Goal: Book appointment/travel/reservation

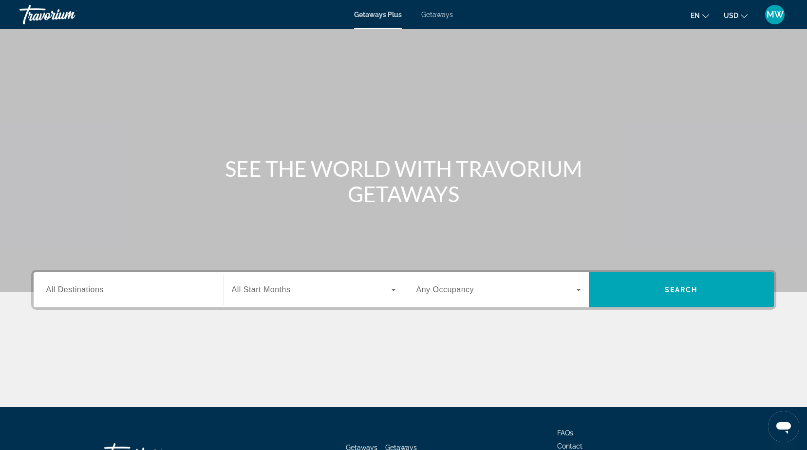
click at [118, 292] on input "Destination All Destinations" at bounding box center [128, 290] width 165 height 12
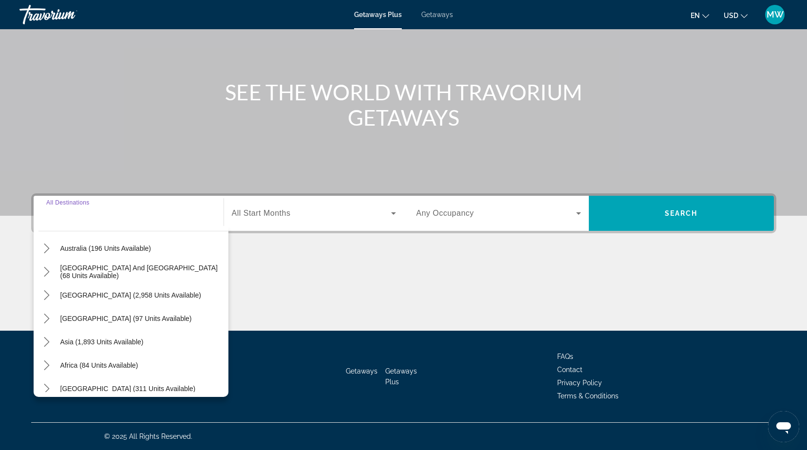
scroll to position [158, 0]
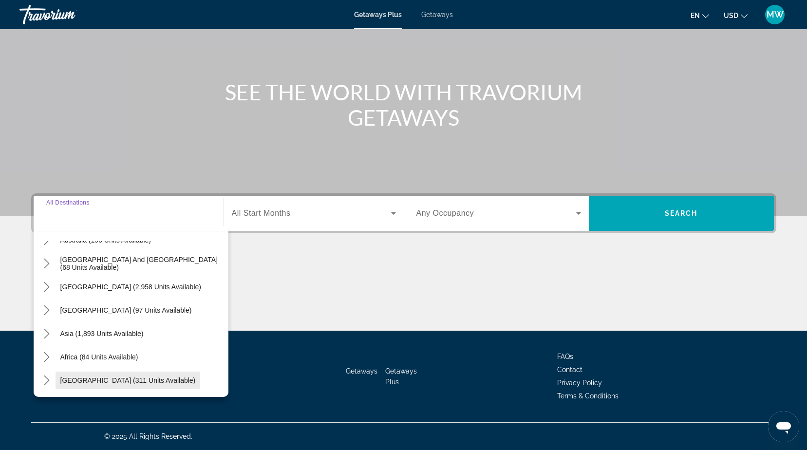
click at [136, 377] on span "[GEOGRAPHIC_DATA] (311 units available)" at bounding box center [127, 380] width 135 height 8
type input "**********"
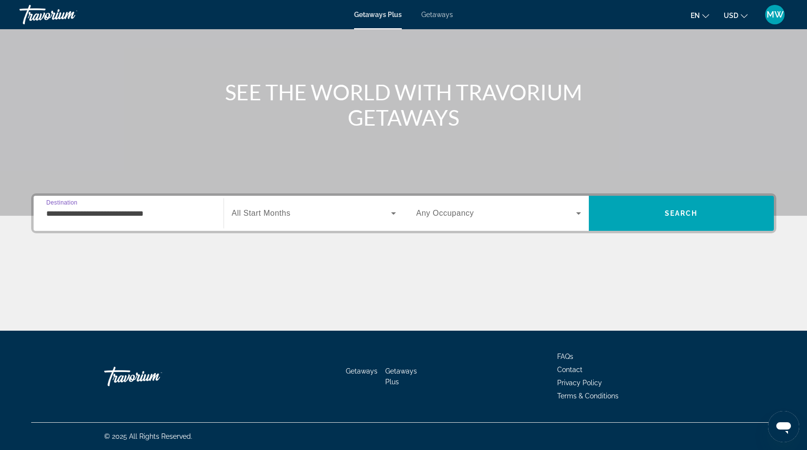
click at [289, 214] on span "All Start Months" at bounding box center [261, 213] width 59 height 8
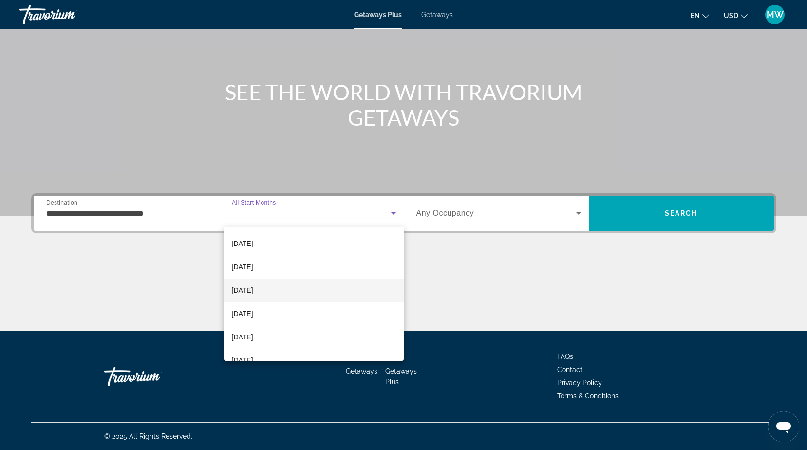
scroll to position [195, 0]
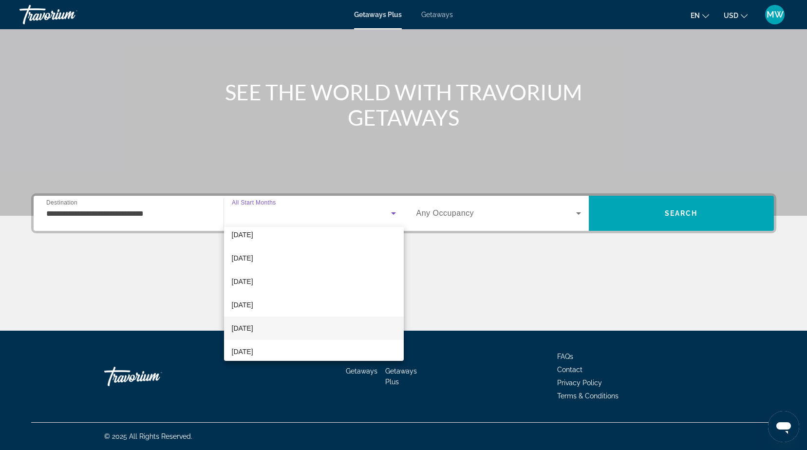
click at [289, 325] on mat-option "[DATE]" at bounding box center [314, 328] width 180 height 23
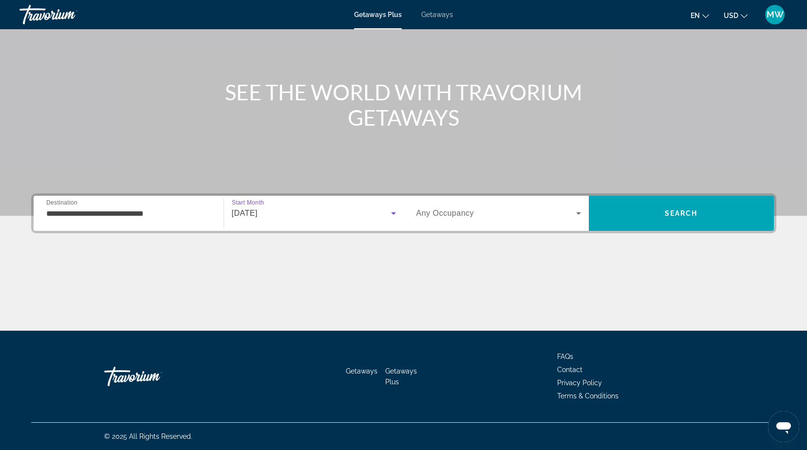
drag, startPoint x: 444, startPoint y: 209, endPoint x: 444, endPoint y: 216, distance: 6.8
click at [444, 213] on span "Any Occupancy" at bounding box center [445, 213] width 58 height 8
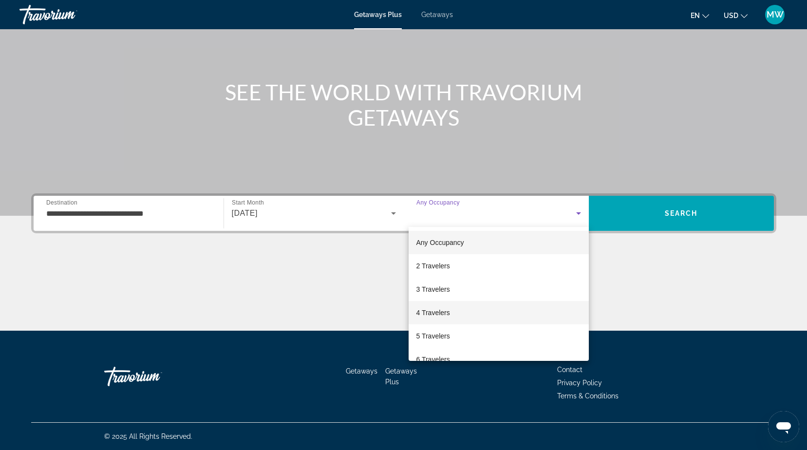
scroll to position [49, 0]
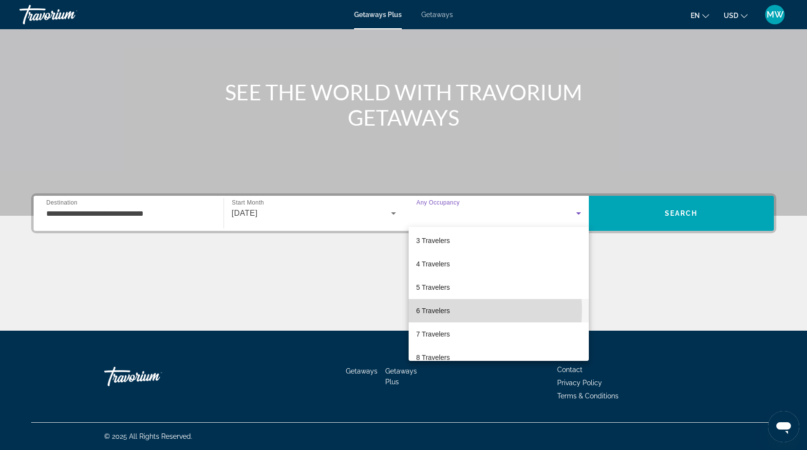
click at [440, 310] on span "6 Travelers" at bounding box center [433, 311] width 34 height 12
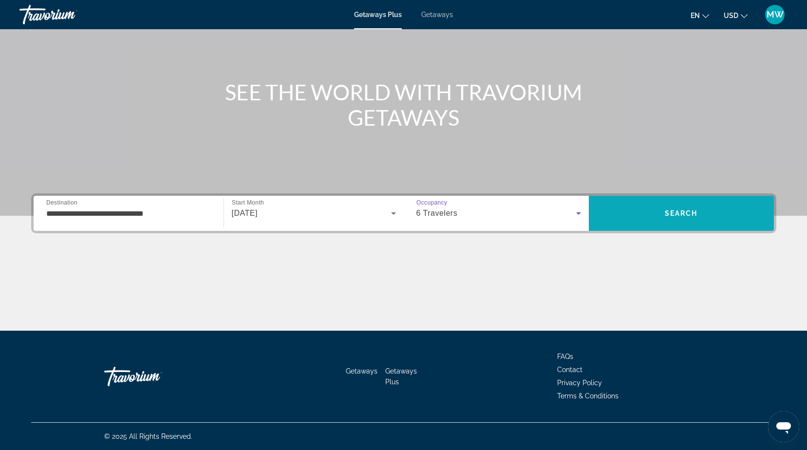
click at [685, 209] on span "Search" at bounding box center [681, 213] width 185 height 23
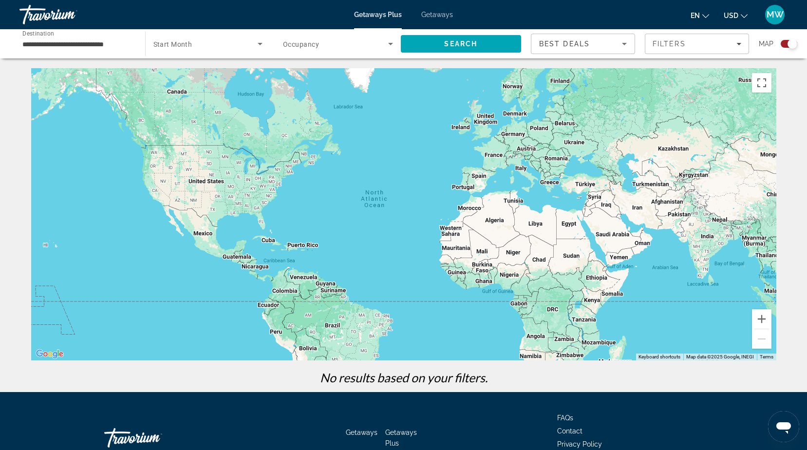
click at [114, 46] on input "**********" at bounding box center [77, 44] width 110 height 12
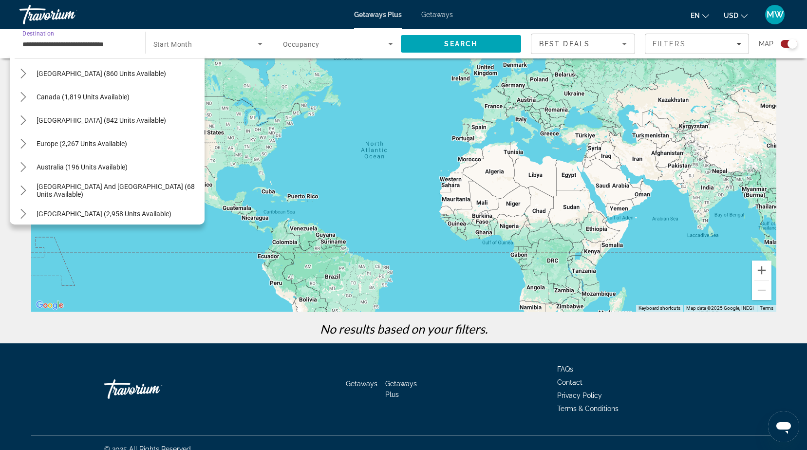
scroll to position [156, 0]
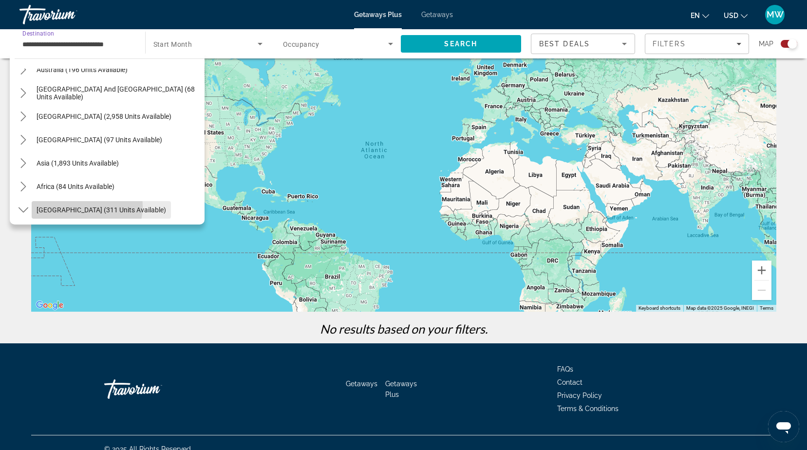
click at [76, 206] on span "[GEOGRAPHIC_DATA] (311 units available)" at bounding box center [102, 210] width 130 height 8
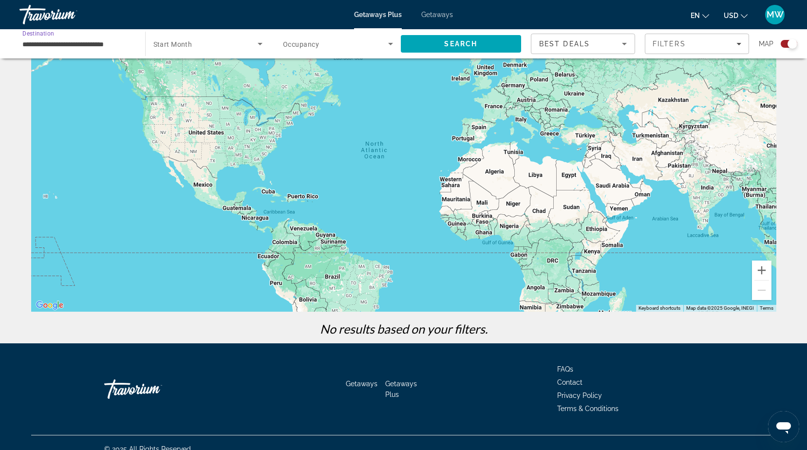
click at [224, 46] on span "Search widget" at bounding box center [205, 44] width 105 height 12
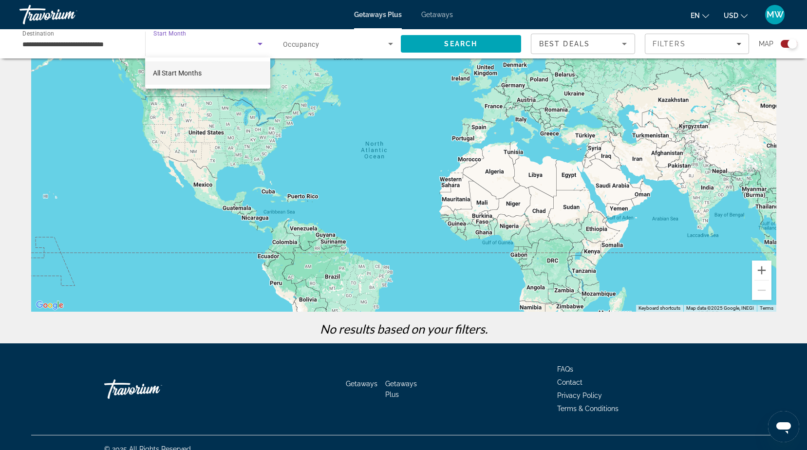
click at [206, 69] on mat-option "All Start Months" at bounding box center [207, 72] width 125 height 23
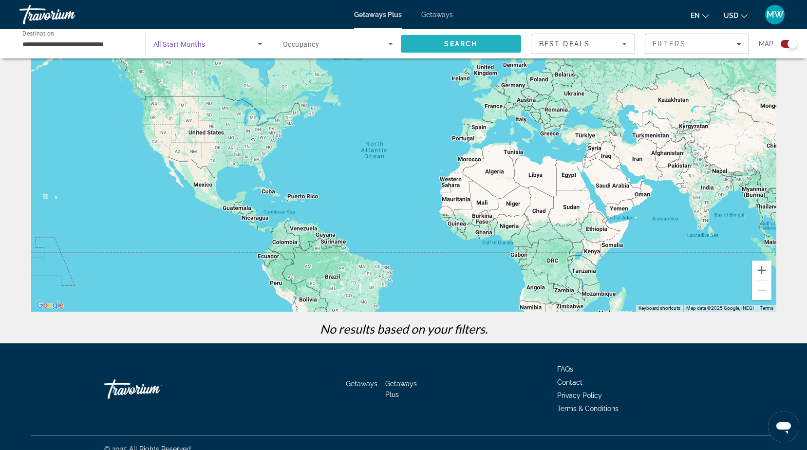
click at [452, 46] on span "Search" at bounding box center [460, 44] width 33 height 8
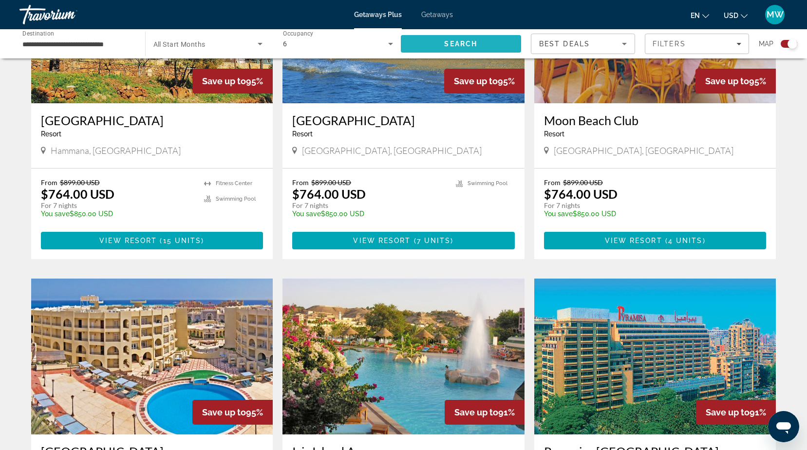
scroll to position [438, 0]
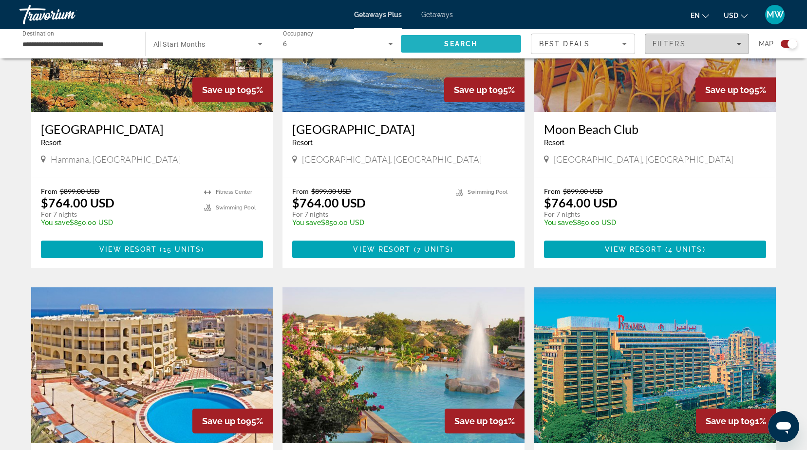
click at [678, 43] on span "Filters" at bounding box center [669, 44] width 33 height 8
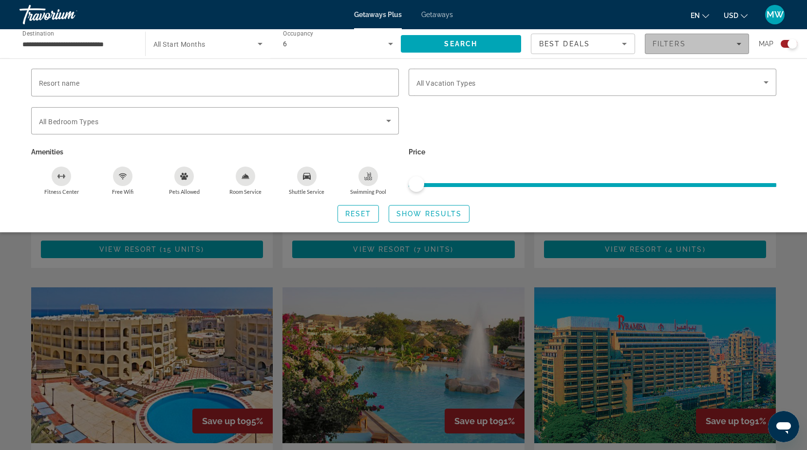
click at [678, 42] on span "Filters" at bounding box center [669, 44] width 33 height 8
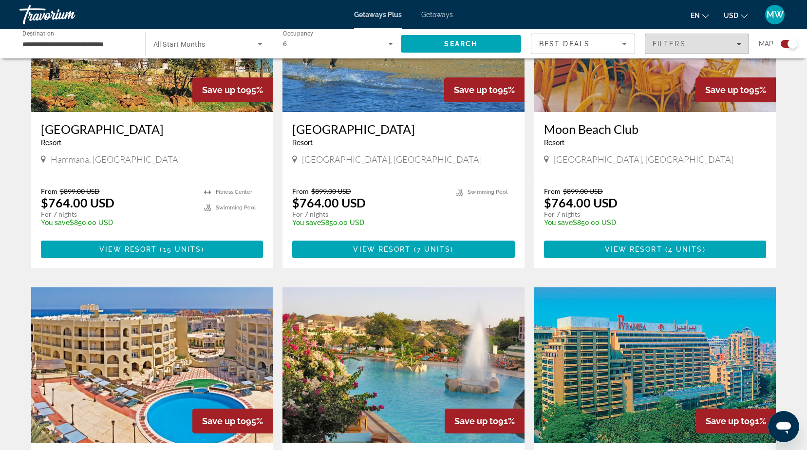
click at [677, 41] on span "Filters" at bounding box center [669, 44] width 33 height 8
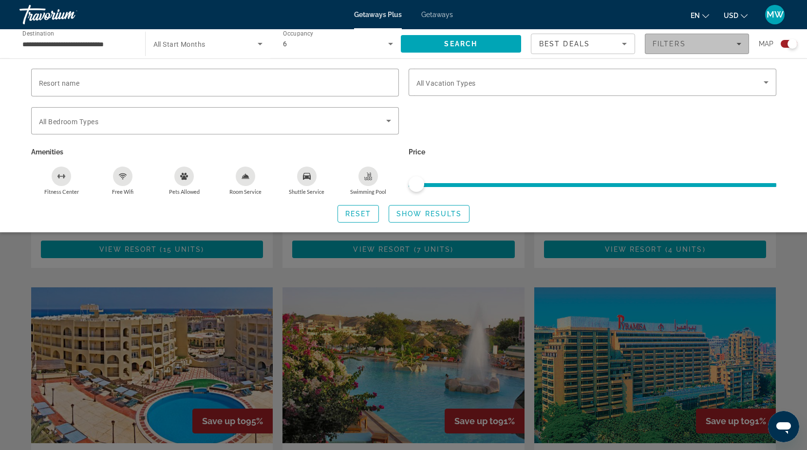
click at [677, 41] on span "Filters" at bounding box center [669, 44] width 33 height 8
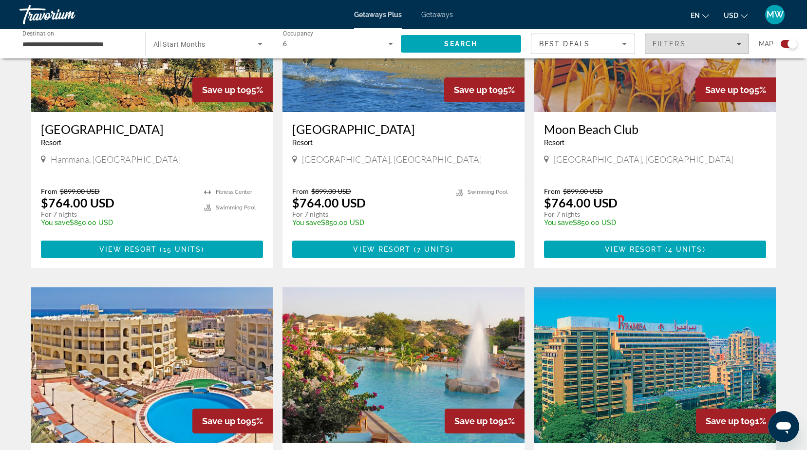
click at [82, 46] on input "**********" at bounding box center [77, 44] width 110 height 12
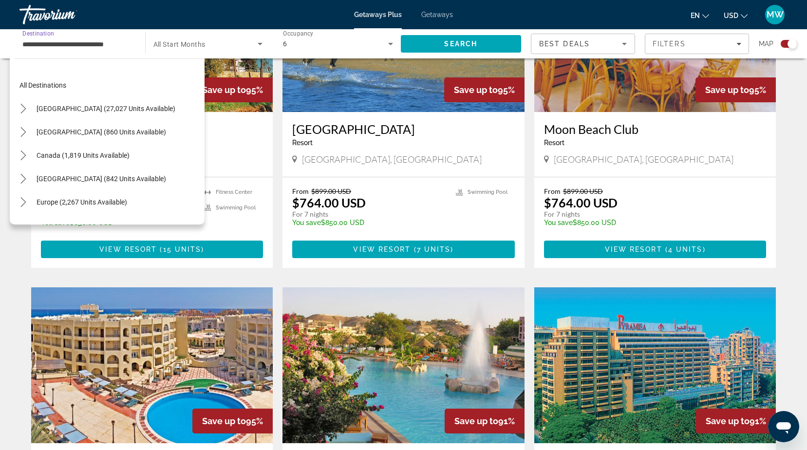
scroll to position [205, 0]
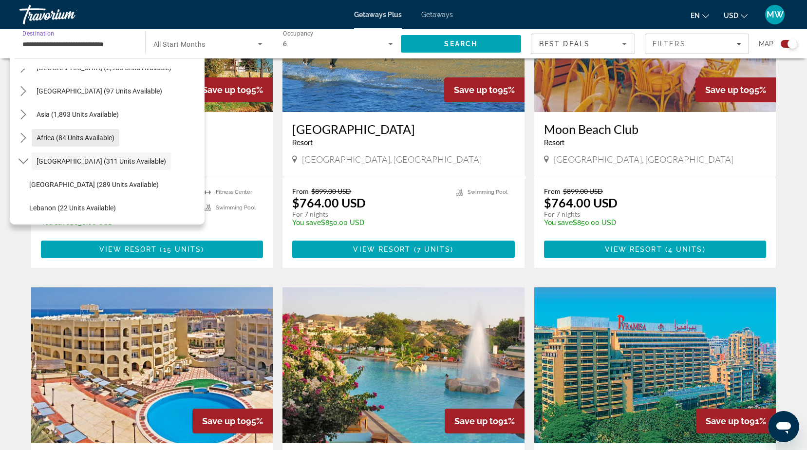
click at [97, 136] on span "Africa (84 units available)" at bounding box center [76, 138] width 78 height 8
type input "**********"
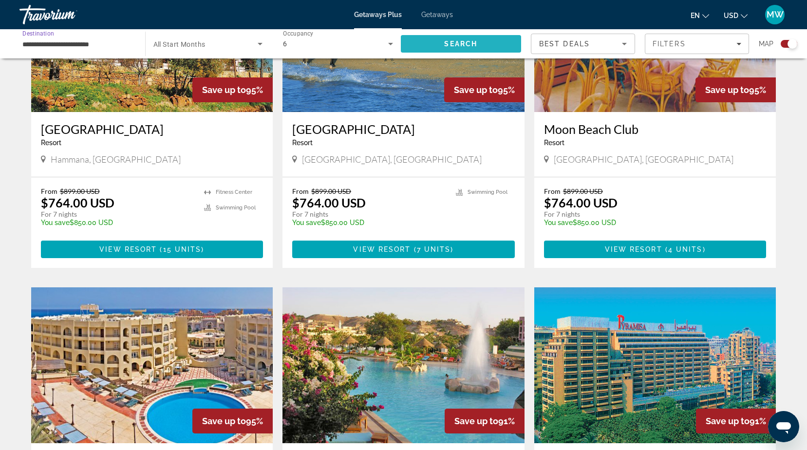
click at [445, 41] on span "Search" at bounding box center [460, 44] width 33 height 8
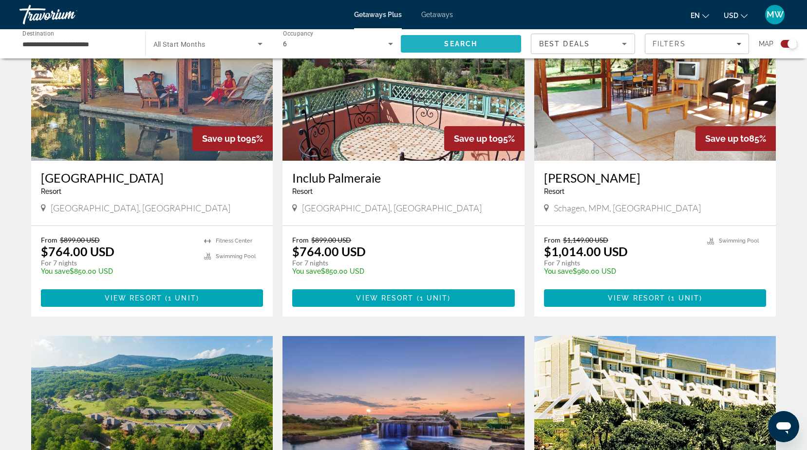
scroll to position [244, 0]
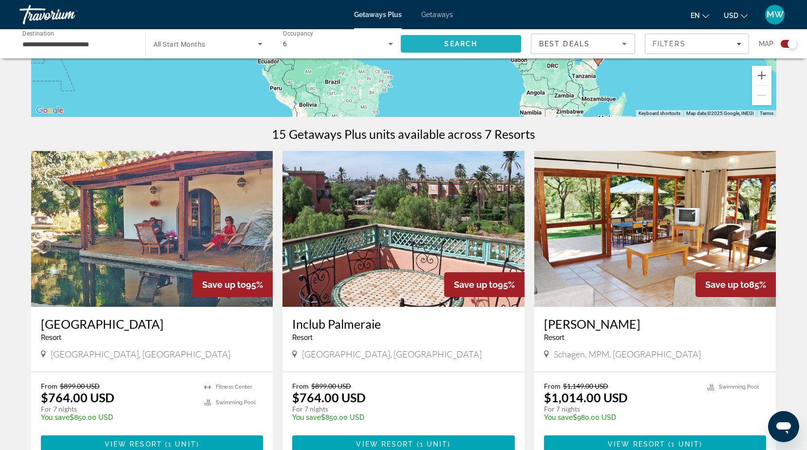
click at [649, 210] on img "Main content" at bounding box center [655, 229] width 242 height 156
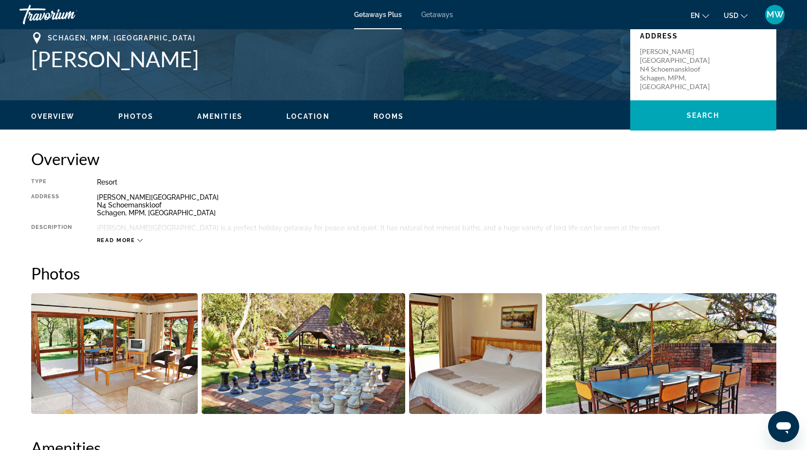
scroll to position [97, 0]
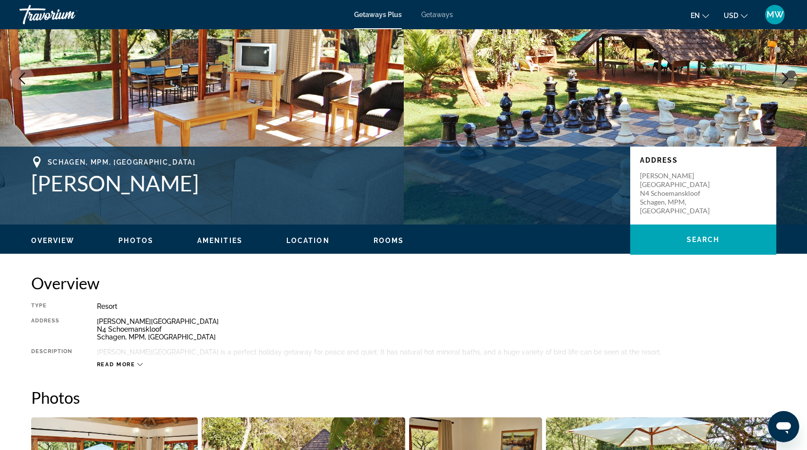
click at [130, 237] on span "Photos" at bounding box center [135, 241] width 35 height 8
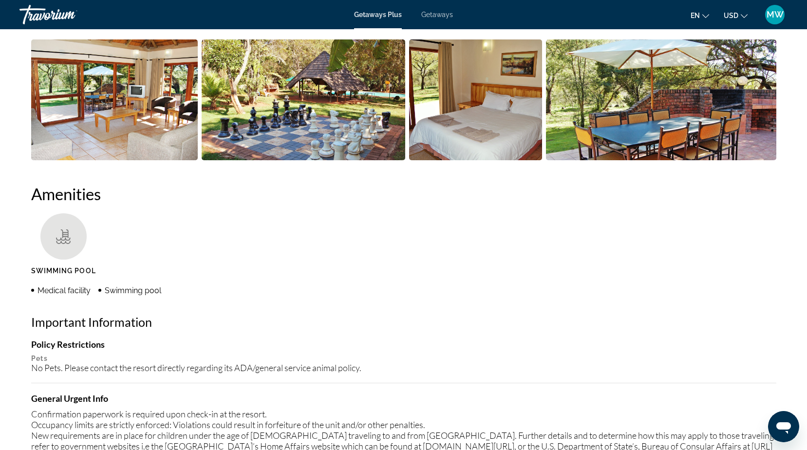
scroll to position [377, 0]
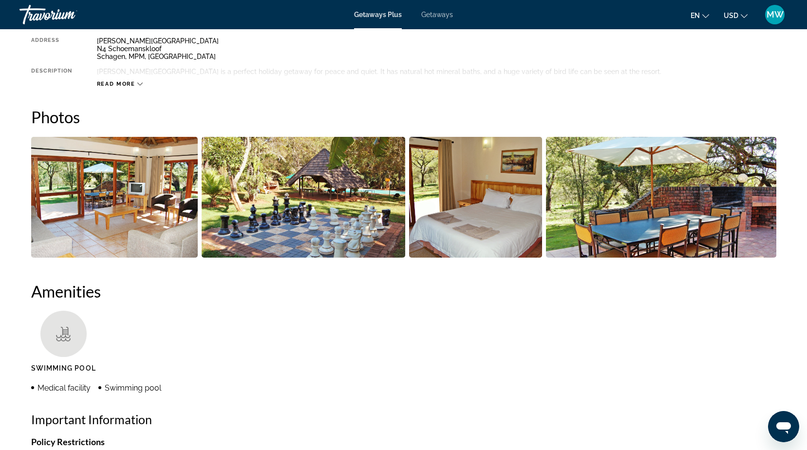
click at [169, 195] on img "Open full-screen image slider" at bounding box center [114, 197] width 167 height 121
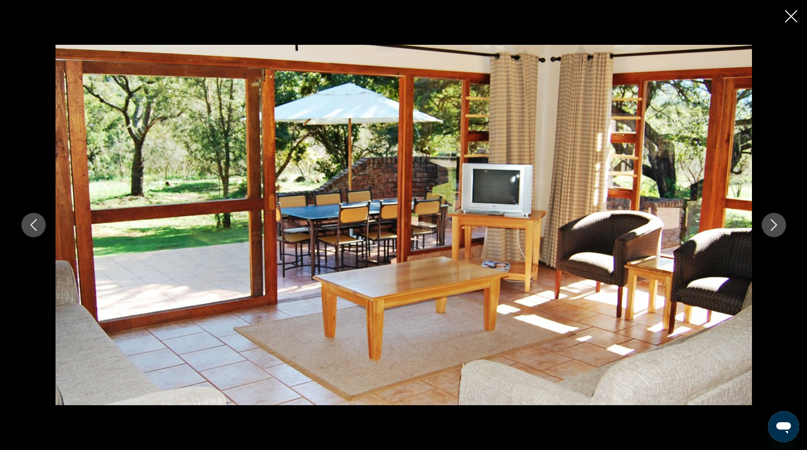
click at [790, 15] on icon "Close slideshow" at bounding box center [791, 16] width 12 height 12
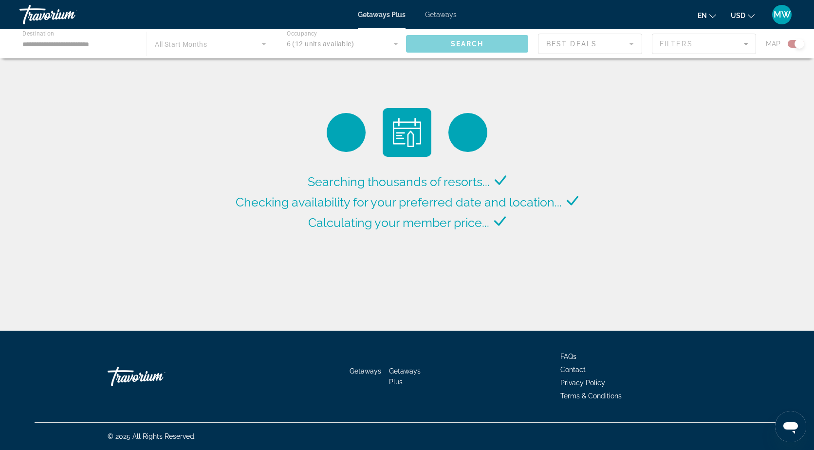
click at [69, 47] on div "Main content" at bounding box center [407, 43] width 814 height 29
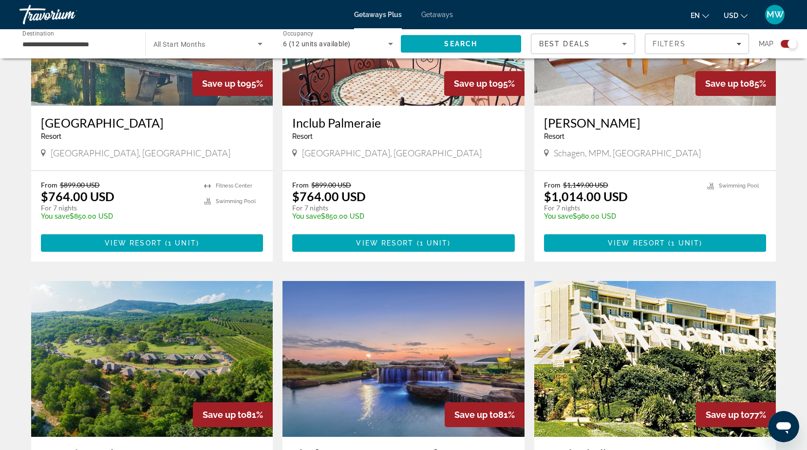
scroll to position [584, 0]
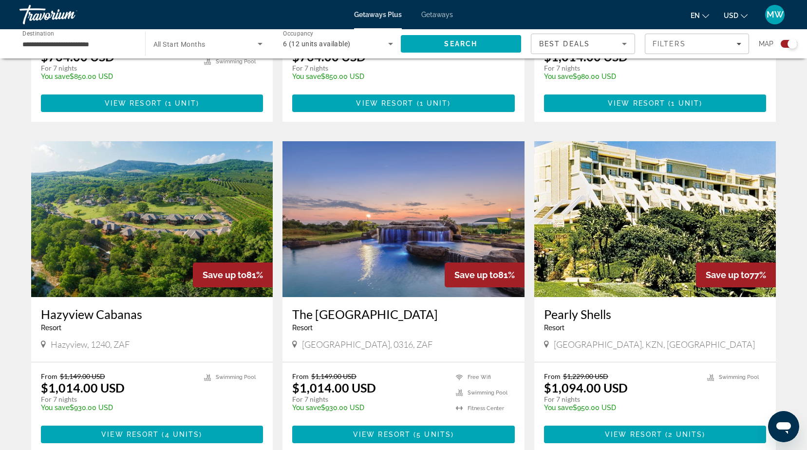
click at [423, 253] on img "Main content" at bounding box center [403, 219] width 242 height 156
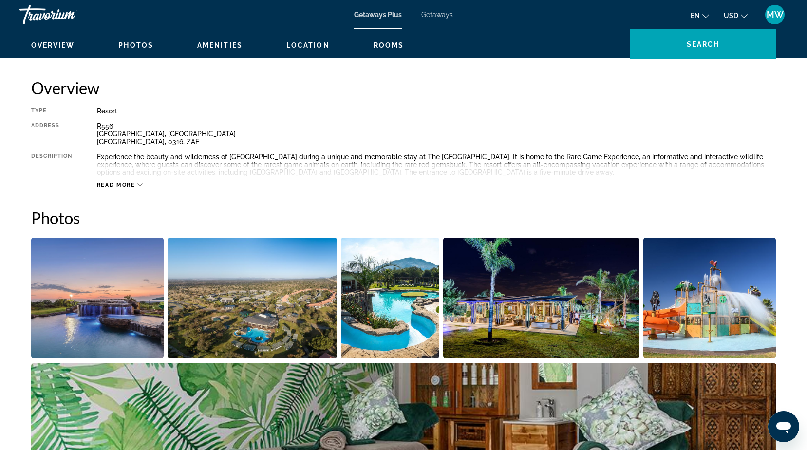
scroll to position [389, 0]
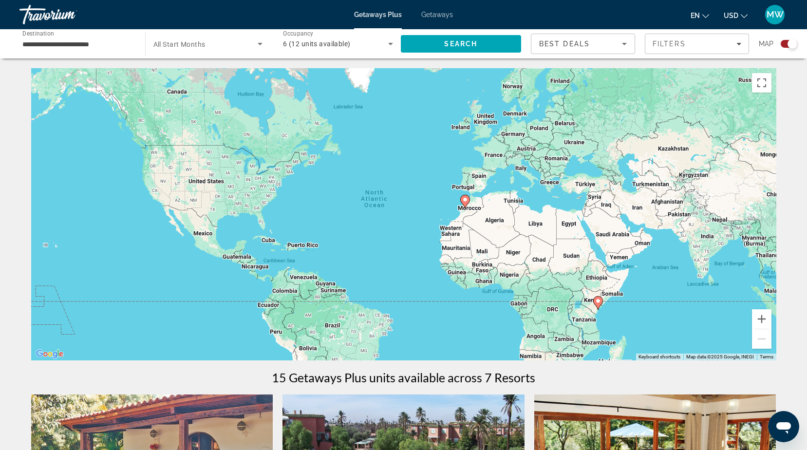
scroll to position [146, 0]
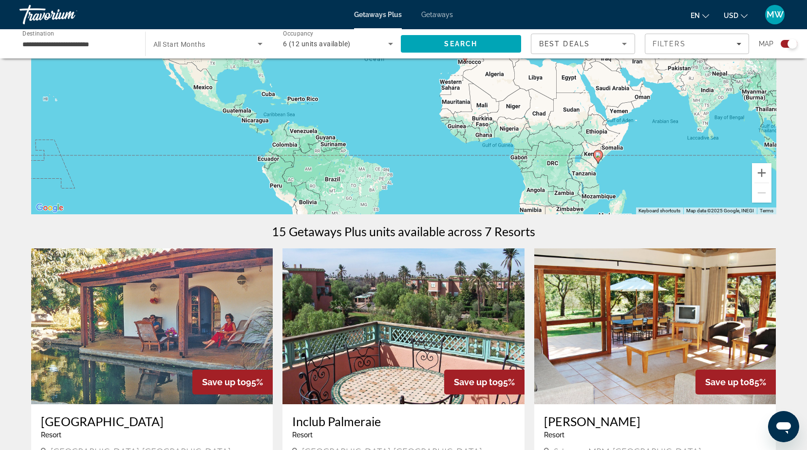
click at [53, 43] on input "**********" at bounding box center [77, 44] width 110 height 12
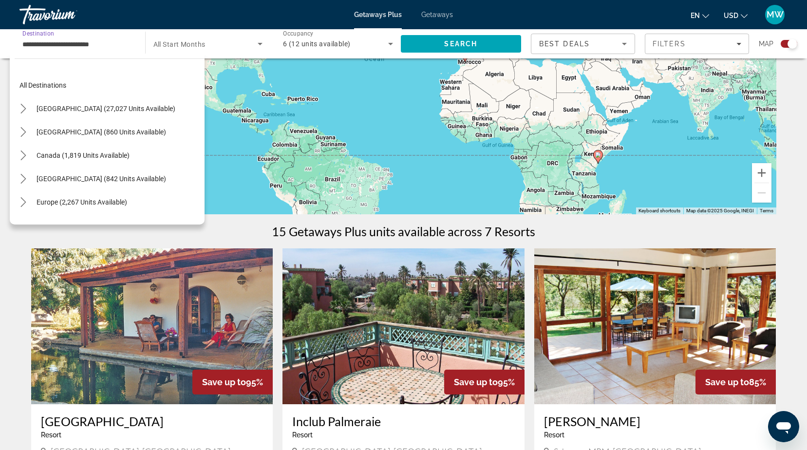
scroll to position [198, 0]
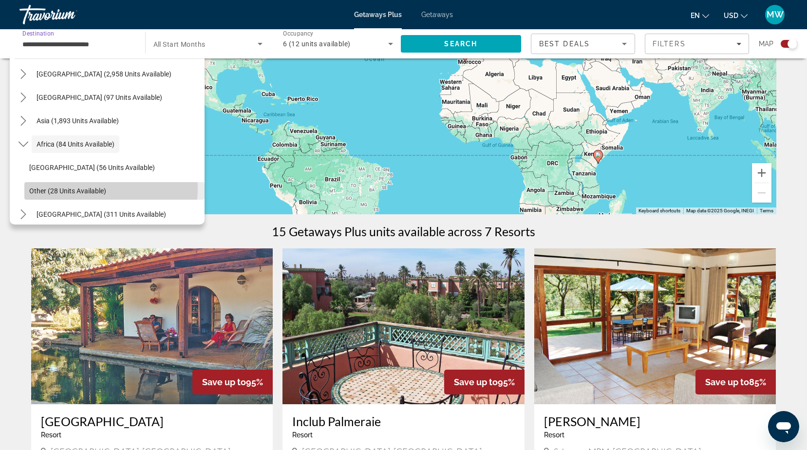
click at [86, 189] on span "Other (28 units available)" at bounding box center [67, 191] width 77 height 8
type input "**********"
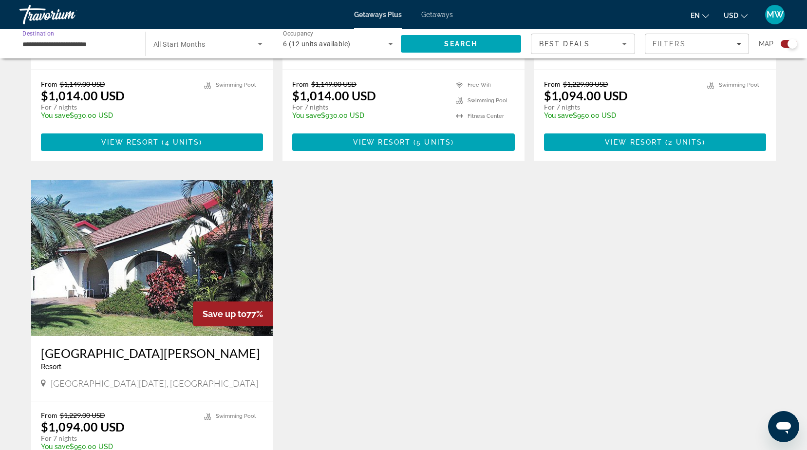
scroll to position [925, 0]
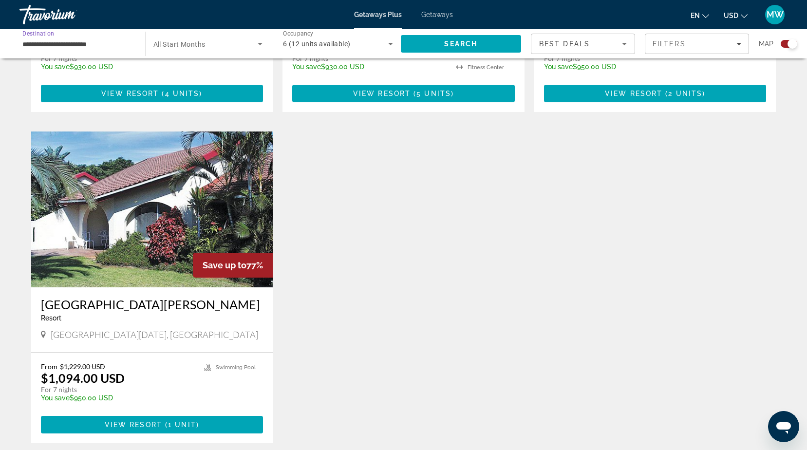
click at [153, 225] on img "Main content" at bounding box center [152, 209] width 242 height 156
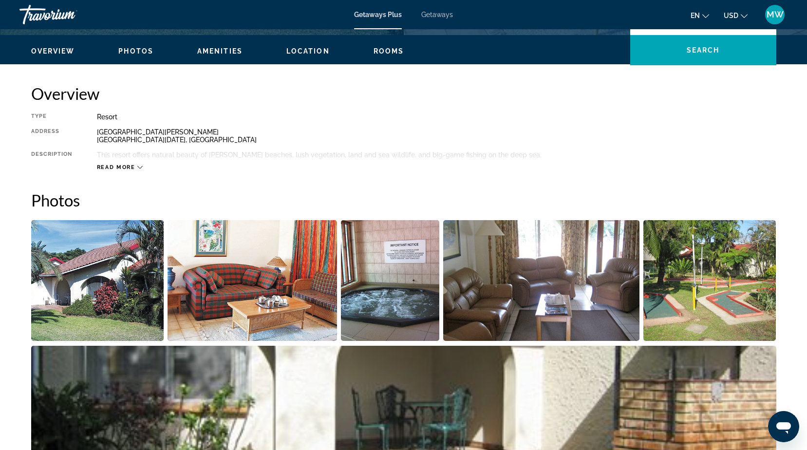
scroll to position [390, 0]
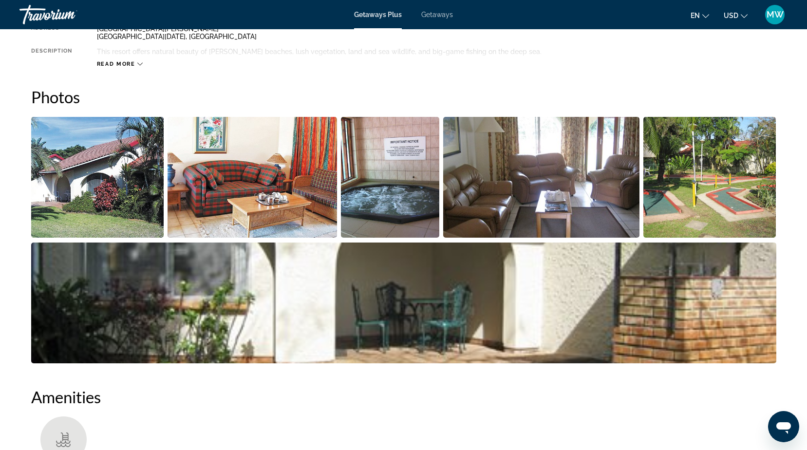
click at [435, 14] on span "Getaways" at bounding box center [437, 15] width 32 height 8
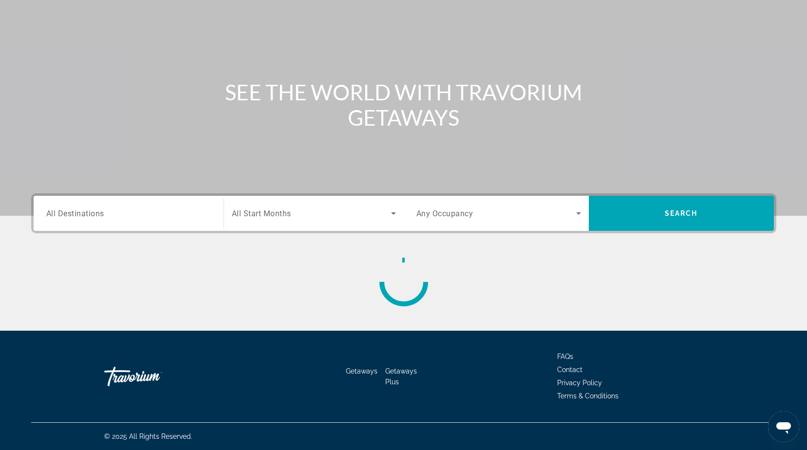
scroll to position [76, 0]
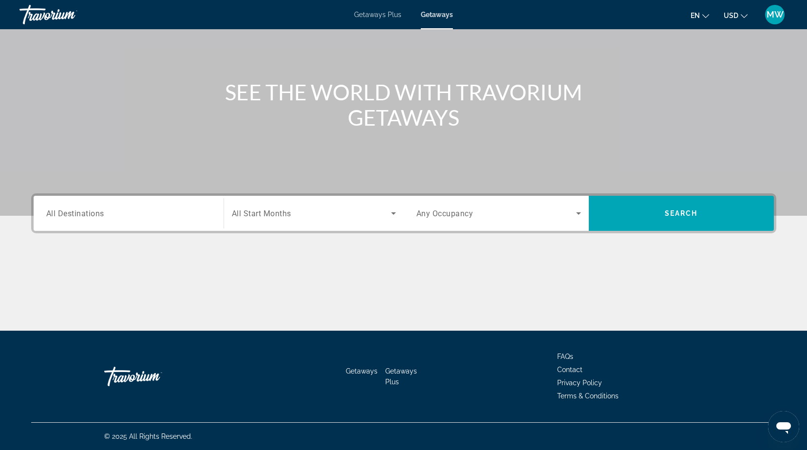
click at [110, 215] on input "Destination All Destinations" at bounding box center [128, 214] width 165 height 12
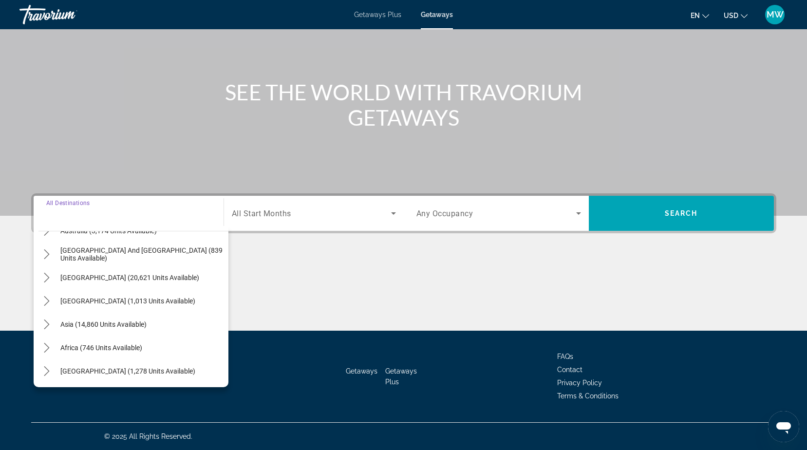
scroll to position [158, 0]
click at [123, 369] on span "[GEOGRAPHIC_DATA] (1,278 units available)" at bounding box center [127, 371] width 135 height 8
type input "**********"
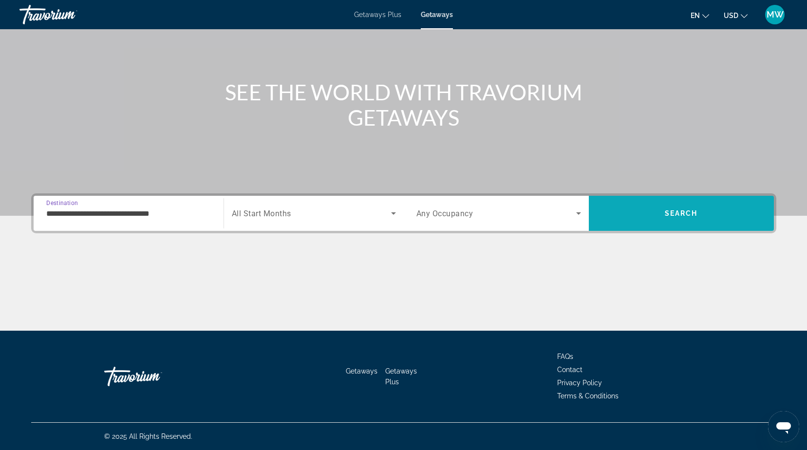
click at [671, 209] on span "Search" at bounding box center [681, 213] width 33 height 8
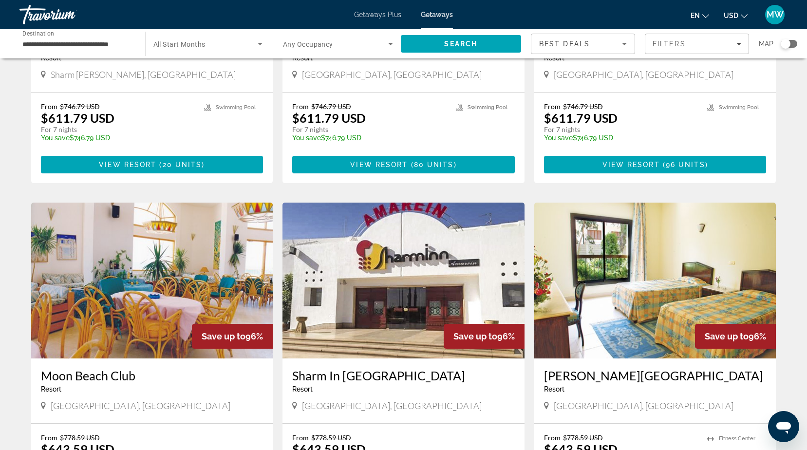
scroll to position [97, 0]
